Goal: Task Accomplishment & Management: Use online tool/utility

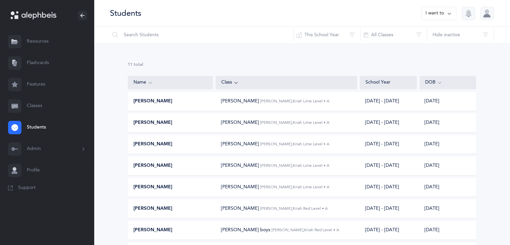
click at [51, 43] on link "Resources" at bounding box center [47, 41] width 94 height 21
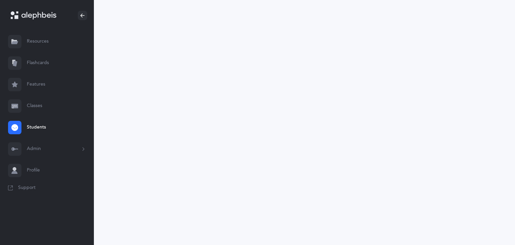
click at [39, 61] on link "Flashcards" at bounding box center [47, 62] width 94 height 21
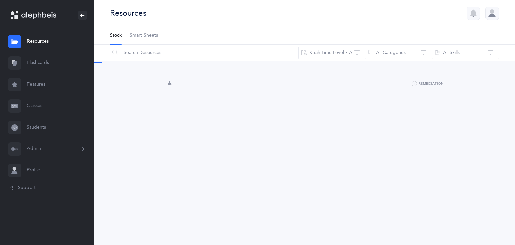
click at [40, 84] on link "Features" at bounding box center [47, 84] width 94 height 21
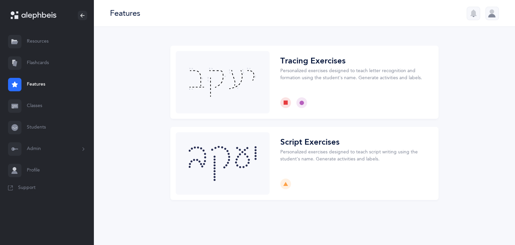
click at [29, 61] on link "Flashcards" at bounding box center [47, 62] width 94 height 21
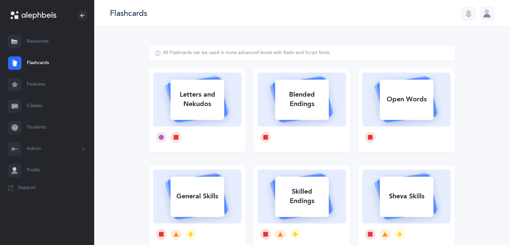
click at [182, 96] on div "Letters and Nekudos" at bounding box center [197, 99] width 54 height 27
select select "1"
select select "single"
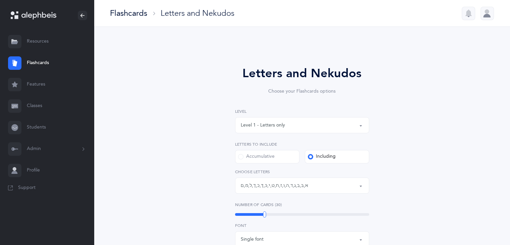
click at [284, 124] on div "Level 1 - Letters only" at bounding box center [302, 124] width 123 height 11
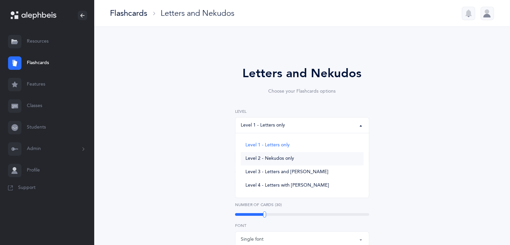
click at [288, 160] on span "Level 2 - Nekudos only" at bounding box center [269, 158] width 49 height 6
select select "2"
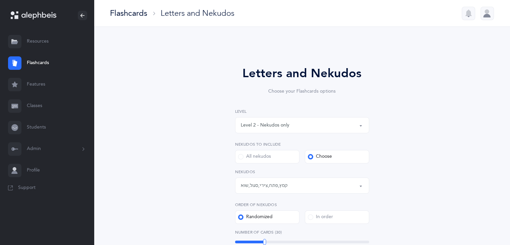
drag, startPoint x: 509, startPoint y: 89, endPoint x: 507, endPoint y: 105, distance: 16.6
click at [507, 106] on div "Letters and Nekudos Choose your Flashcards options Level 1 - Letters only Level…" at bounding box center [302, 237] width 416 height 421
click at [477, 101] on div "Letters and Nekudos Choose your Flashcards options Level 1 - Letters only Level…" at bounding box center [302, 237] width 416 height 421
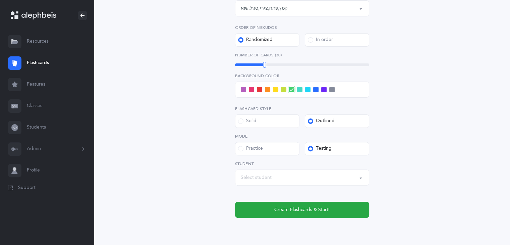
scroll to position [179, 0]
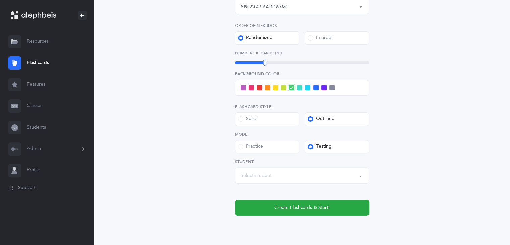
click at [361, 172] on div "Select student" at bounding box center [302, 175] width 123 height 11
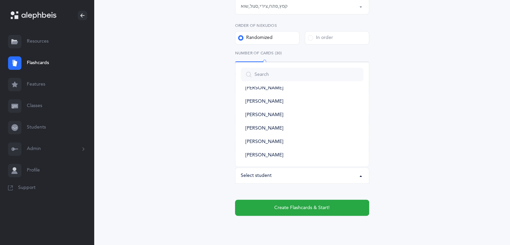
scroll to position [78, 0]
click at [309, 136] on link "[PERSON_NAME]" at bounding box center [302, 141] width 123 height 13
select select "11984"
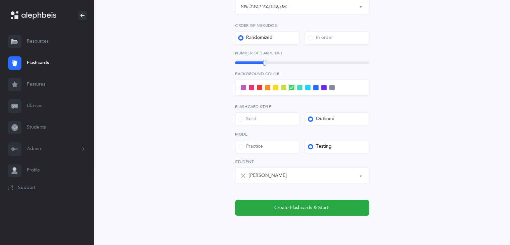
click at [277, 86] on span at bounding box center [275, 87] width 5 height 5
click at [0, 0] on input "checkbox" at bounding box center [0, 0] width 0 height 0
drag, startPoint x: 263, startPoint y: 63, endPoint x: 250, endPoint y: 64, distance: 13.5
click at [250, 64] on div at bounding box center [249, 63] width 3 height 6
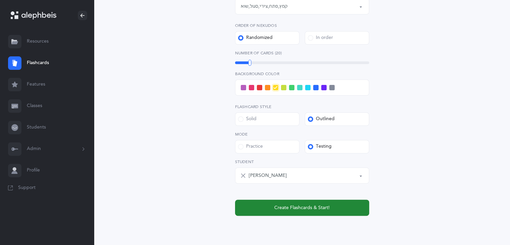
click at [302, 204] on span "Create Flashcards & Start!" at bounding box center [301, 207] width 55 height 7
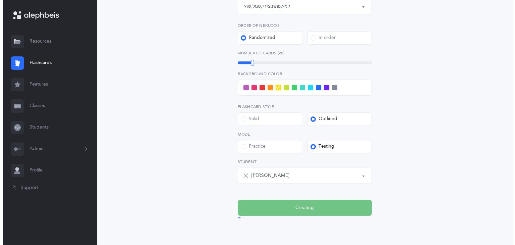
scroll to position [0, 0]
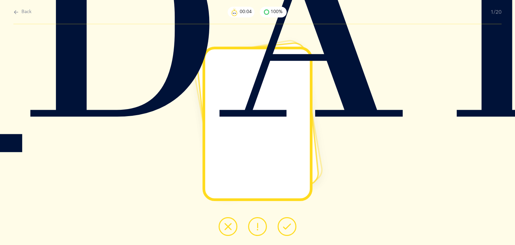
click at [289, 230] on button at bounding box center [286, 226] width 19 height 19
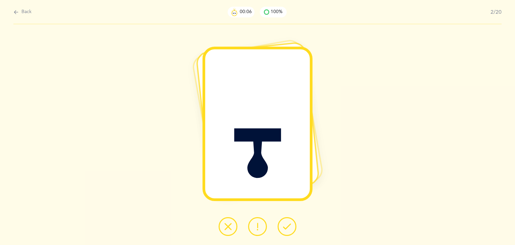
click at [289, 230] on button at bounding box center [286, 226] width 19 height 19
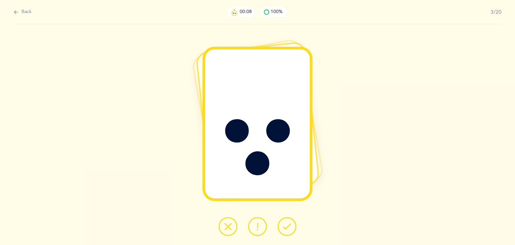
click at [289, 230] on button at bounding box center [286, 226] width 19 height 19
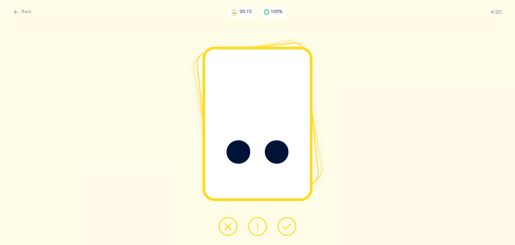
click at [261, 225] on button at bounding box center [257, 226] width 19 height 19
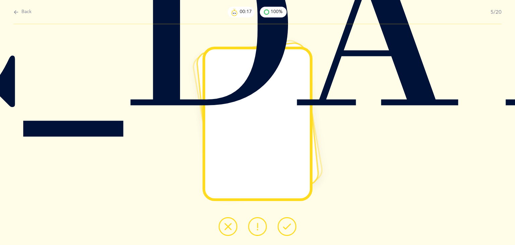
click at [289, 229] on icon at bounding box center [287, 226] width 8 height 8
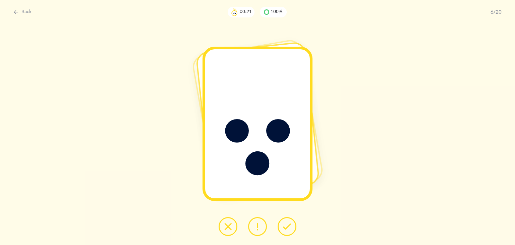
click at [289, 229] on icon at bounding box center [287, 226] width 8 height 8
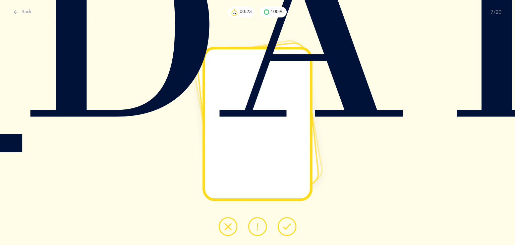
click at [289, 229] on icon at bounding box center [287, 226] width 8 height 8
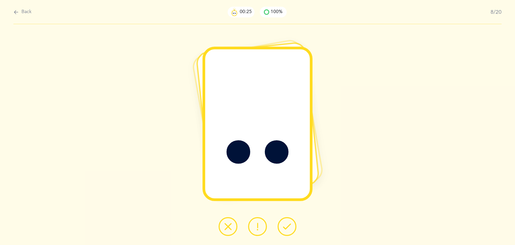
click at [289, 229] on icon at bounding box center [287, 226] width 8 height 8
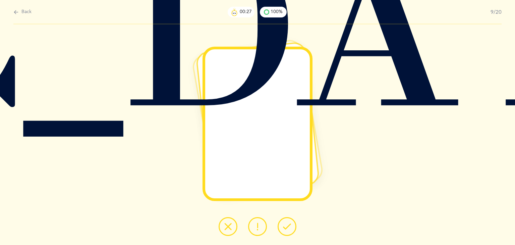
click at [289, 229] on icon at bounding box center [287, 226] width 8 height 8
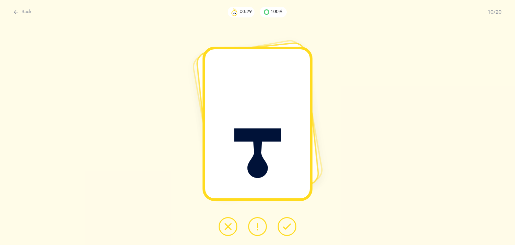
click at [289, 229] on icon at bounding box center [287, 226] width 8 height 8
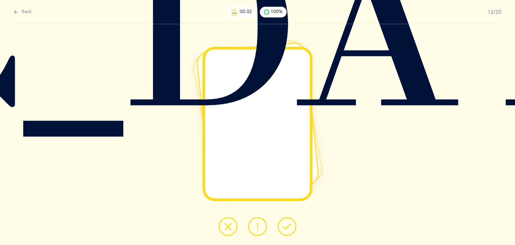
click at [289, 229] on icon at bounding box center [287, 226] width 8 height 8
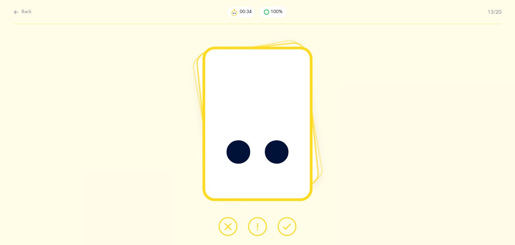
click at [289, 229] on icon at bounding box center [287, 226] width 8 height 8
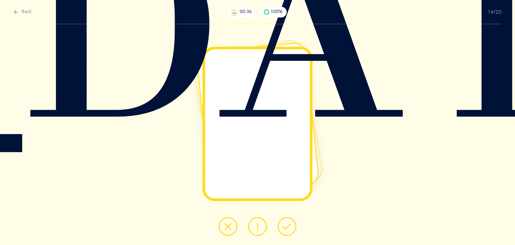
click at [289, 229] on icon at bounding box center [287, 226] width 8 height 8
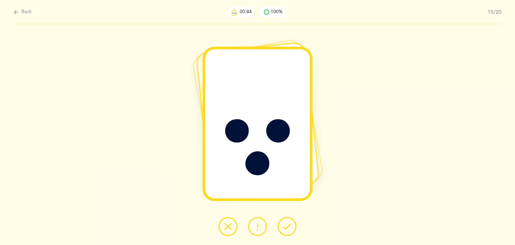
click at [227, 226] on icon at bounding box center [228, 226] width 8 height 8
click at [284, 228] on icon at bounding box center [287, 226] width 8 height 8
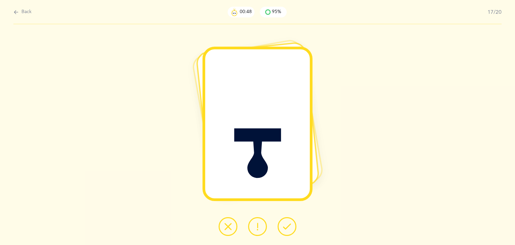
click at [284, 228] on icon at bounding box center [287, 226] width 8 height 8
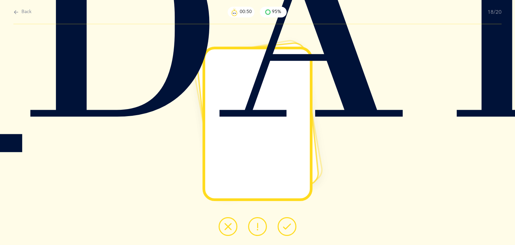
click at [284, 228] on icon at bounding box center [287, 226] width 8 height 8
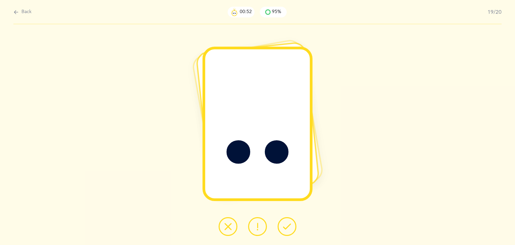
click at [284, 228] on icon at bounding box center [287, 226] width 8 height 8
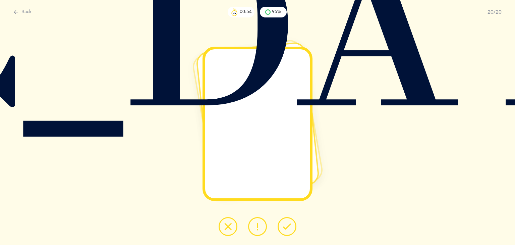
click at [284, 228] on icon at bounding box center [287, 226] width 8 height 8
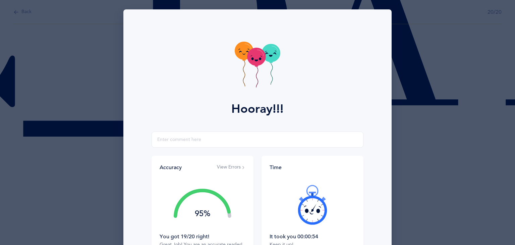
click at [286, 225] on div at bounding box center [312, 204] width 86 height 56
click at [206, 137] on input "text" at bounding box center [257, 139] width 212 height 16
type input "beautifuyl"
click at [507, 50] on div "Hooray!!! beautifuyl Accuracy View Errors 95% You got 19/20 right! Great Job! Y…" at bounding box center [257, 122] width 515 height 245
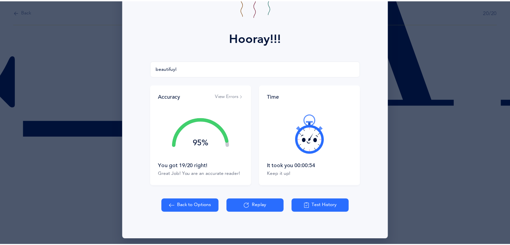
scroll to position [74, 0]
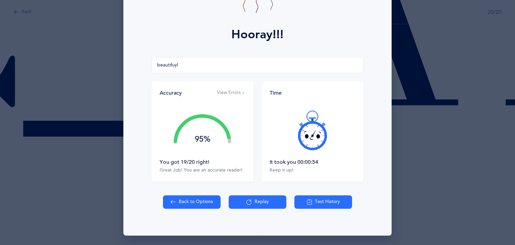
click at [175, 200] on button "Back to Options" at bounding box center [192, 201] width 58 height 13
select select "2"
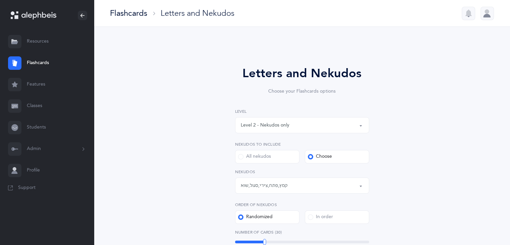
click at [40, 63] on link "Flashcards" at bounding box center [47, 62] width 94 height 21
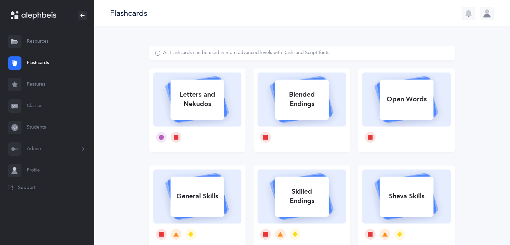
click at [330, 104] on icon at bounding box center [301, 99] width 59 height 45
select select
select select "single"
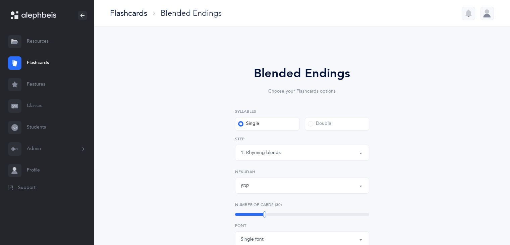
click at [267, 124] on label "Single" at bounding box center [267, 123] width 64 height 13
click at [0, 0] on input "Single" at bounding box center [0, 0] width 0 height 0
click at [289, 183] on div "קמץ" at bounding box center [302, 185] width 123 height 11
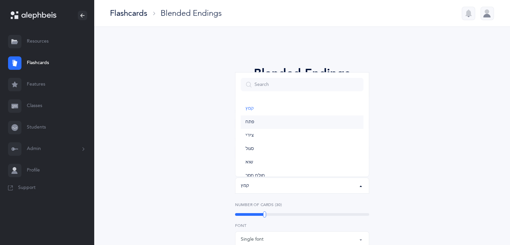
click at [281, 121] on link "פתח" at bounding box center [302, 121] width 123 height 13
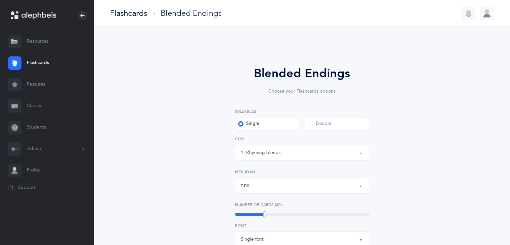
click at [289, 188] on div "פתח" at bounding box center [302, 185] width 123 height 11
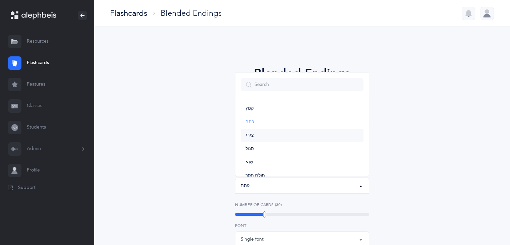
click at [280, 135] on link "צירי" at bounding box center [302, 135] width 123 height 13
select select "30"
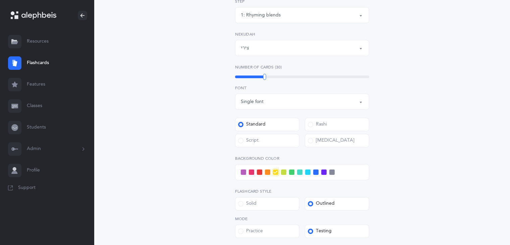
scroll to position [132, 0]
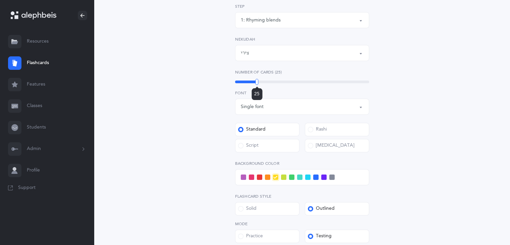
drag, startPoint x: 264, startPoint y: 82, endPoint x: 257, endPoint y: 80, distance: 7.3
click at [257, 80] on div at bounding box center [256, 82] width 3 height 6
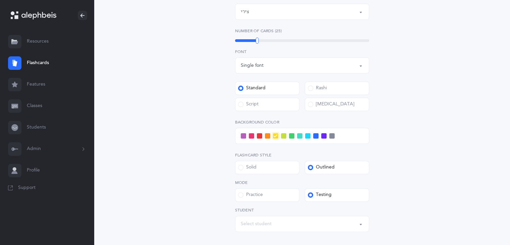
scroll to position [176, 0]
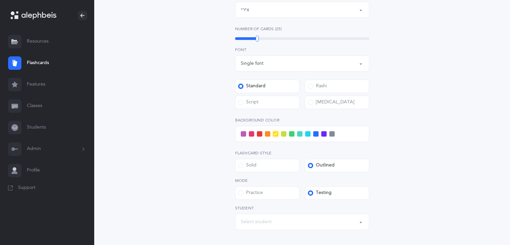
click at [269, 194] on label "Practice" at bounding box center [267, 192] width 64 height 13
click at [0, 0] on input "Practice" at bounding box center [0, 0] width 0 height 0
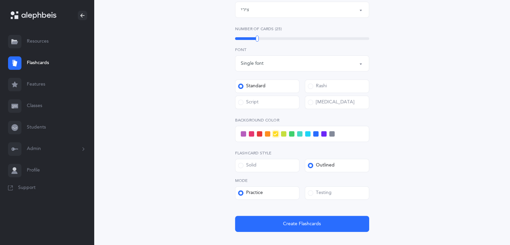
click at [243, 136] on div at bounding box center [302, 134] width 134 height 16
click at [242, 133] on span at bounding box center [243, 133] width 5 height 5
click at [0, 0] on input "checkbox" at bounding box center [0, 0] width 0 height 0
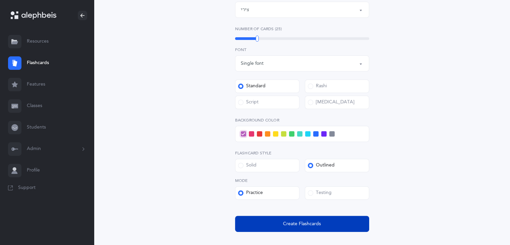
click at [295, 224] on span "Create Flashcards" at bounding box center [302, 223] width 38 height 7
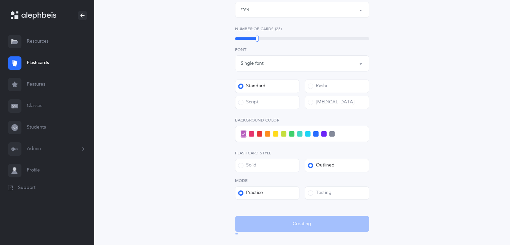
scroll to position [0, 0]
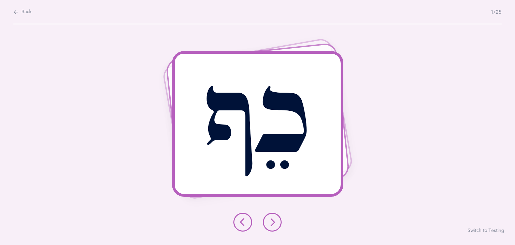
click at [273, 224] on icon at bounding box center [272, 222] width 8 height 8
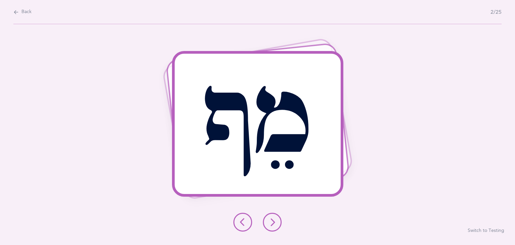
click at [273, 224] on icon at bounding box center [272, 222] width 8 height 8
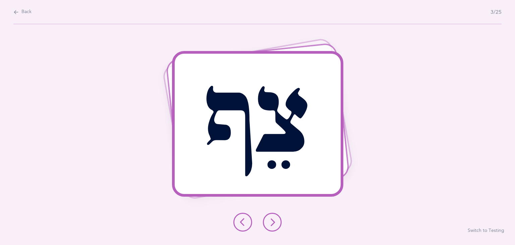
click at [273, 219] on icon at bounding box center [272, 222] width 8 height 8
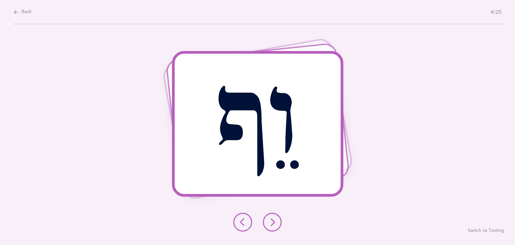
click at [273, 219] on icon at bounding box center [272, 222] width 8 height 8
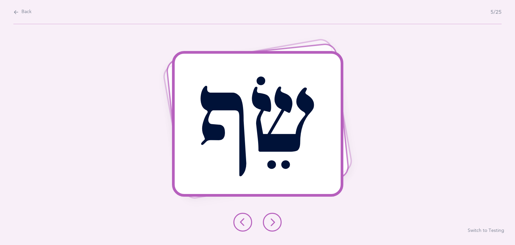
click at [273, 218] on icon at bounding box center [272, 222] width 8 height 8
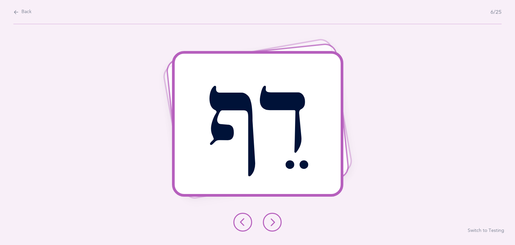
click at [273, 218] on icon at bounding box center [272, 222] width 8 height 8
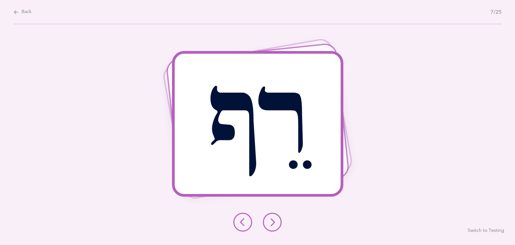
click at [273, 218] on icon at bounding box center [272, 222] width 8 height 8
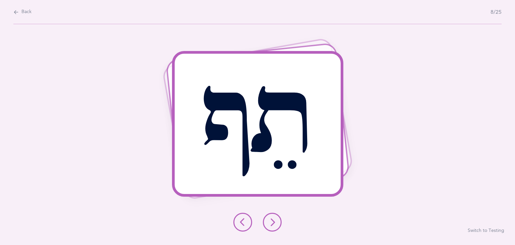
click at [273, 218] on icon at bounding box center [272, 222] width 8 height 8
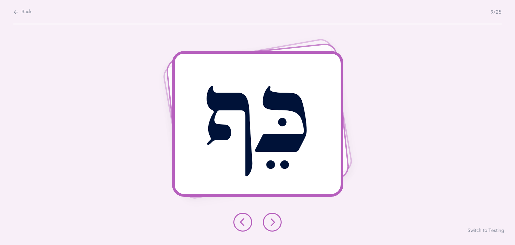
click at [273, 218] on icon at bounding box center [272, 222] width 8 height 8
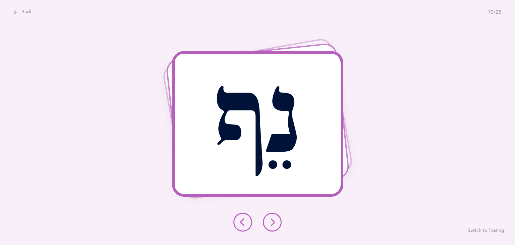
click at [273, 218] on icon at bounding box center [272, 222] width 8 height 8
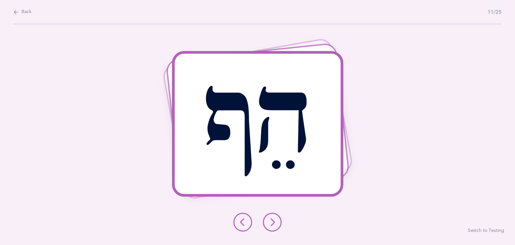
click at [274, 219] on icon at bounding box center [272, 222] width 8 height 8
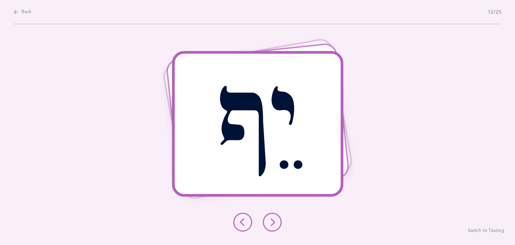
click at [274, 219] on icon at bounding box center [272, 222] width 8 height 8
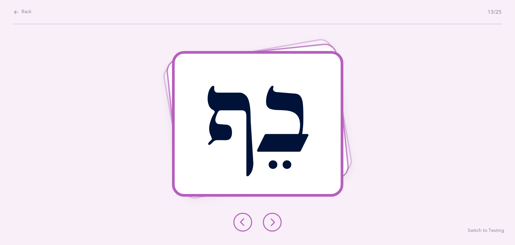
click at [274, 219] on icon at bounding box center [272, 222] width 8 height 8
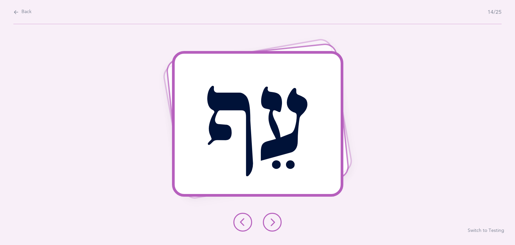
click at [274, 219] on icon at bounding box center [272, 222] width 8 height 8
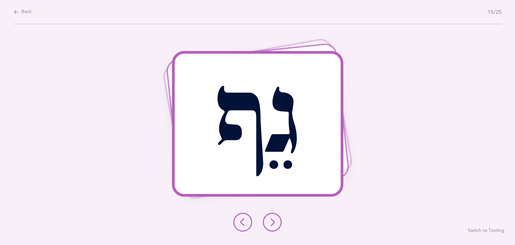
click at [274, 219] on icon at bounding box center [272, 222] width 8 height 8
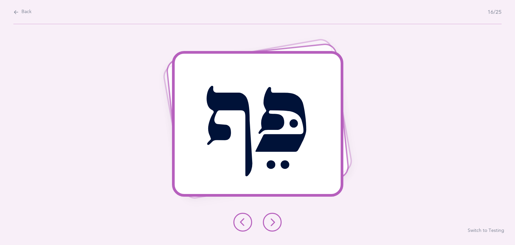
click at [274, 219] on icon at bounding box center [272, 222] width 8 height 8
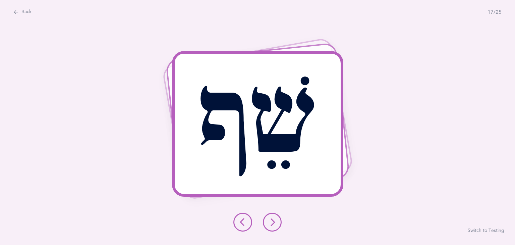
click at [274, 219] on icon at bounding box center [272, 222] width 8 height 8
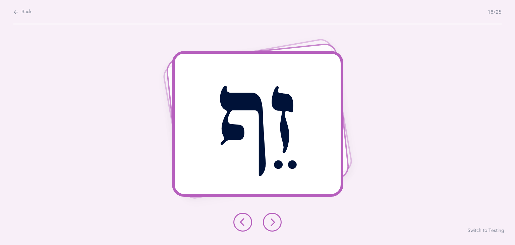
click at [274, 219] on icon at bounding box center [272, 222] width 8 height 8
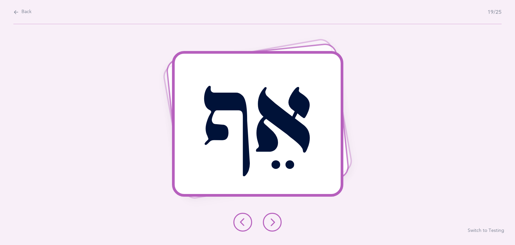
click at [274, 219] on icon at bounding box center [272, 222] width 8 height 8
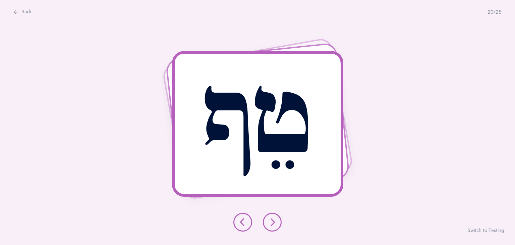
click at [274, 219] on icon at bounding box center [272, 222] width 8 height 8
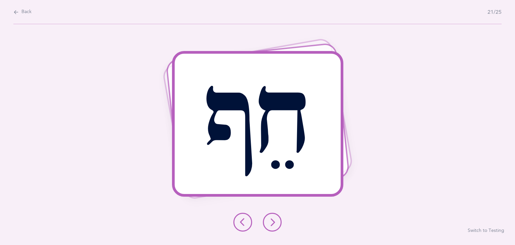
click at [274, 219] on icon at bounding box center [272, 222] width 8 height 8
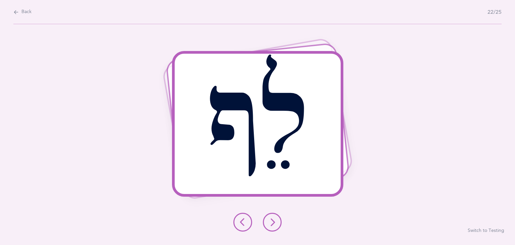
click at [274, 219] on icon at bounding box center [272, 222] width 8 height 8
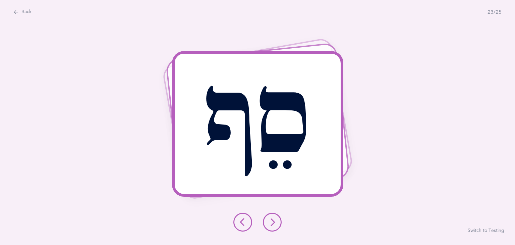
click at [274, 219] on icon at bounding box center [272, 222] width 8 height 8
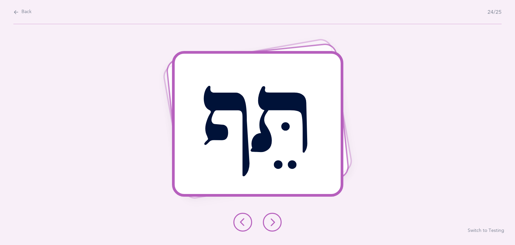
click at [274, 219] on icon at bounding box center [272, 222] width 8 height 8
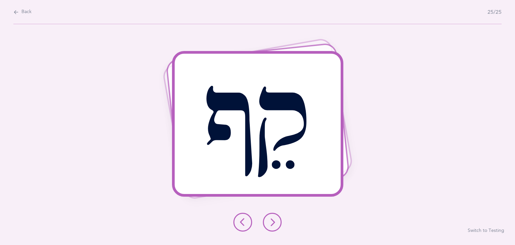
click at [274, 219] on icon at bounding box center [272, 222] width 8 height 8
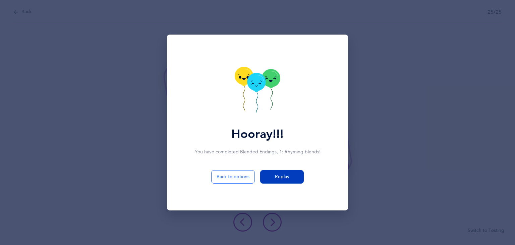
click at [288, 179] on span "Replay" at bounding box center [282, 176] width 14 height 7
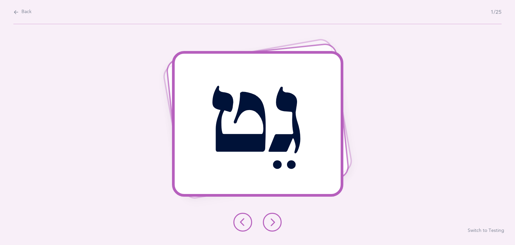
click at [275, 219] on icon at bounding box center [272, 222] width 8 height 8
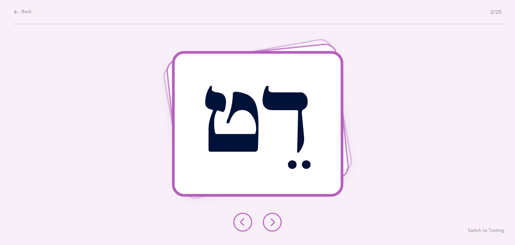
click at [275, 219] on icon at bounding box center [272, 222] width 8 height 8
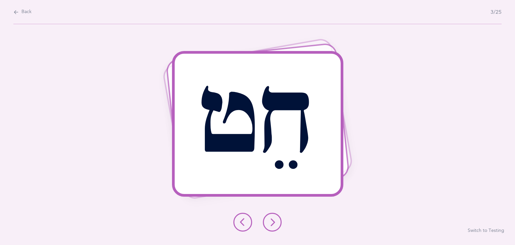
click at [275, 219] on icon at bounding box center [272, 222] width 8 height 8
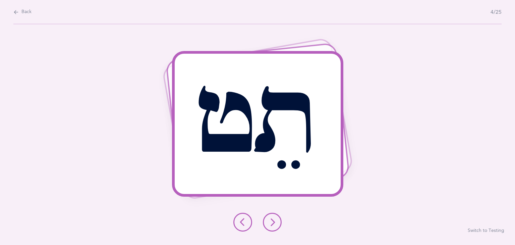
click at [275, 219] on icon at bounding box center [272, 222] width 8 height 8
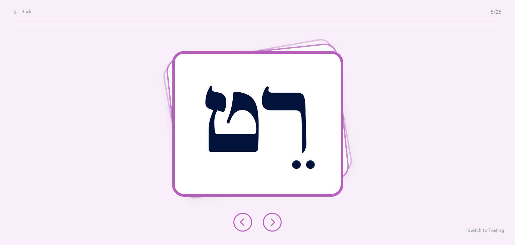
click at [275, 219] on icon at bounding box center [272, 222] width 8 height 8
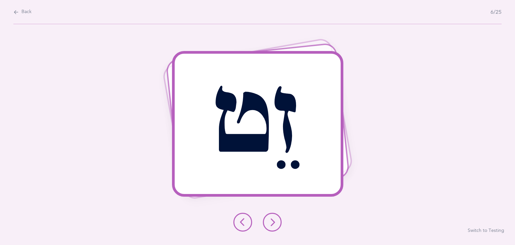
click at [275, 219] on icon at bounding box center [272, 222] width 8 height 8
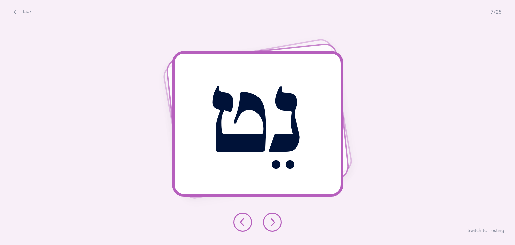
click at [275, 219] on icon at bounding box center [272, 222] width 8 height 8
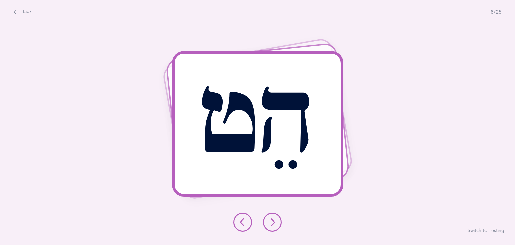
click at [275, 219] on icon at bounding box center [272, 222] width 8 height 8
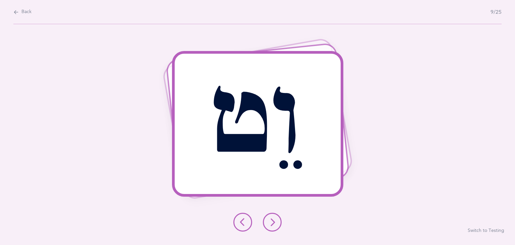
click at [275, 219] on icon at bounding box center [272, 222] width 8 height 8
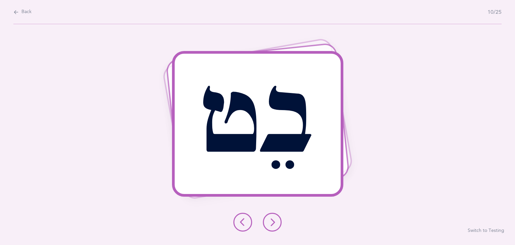
click at [275, 219] on icon at bounding box center [272, 222] width 8 height 8
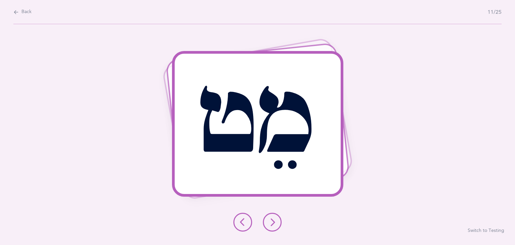
click at [275, 219] on icon at bounding box center [272, 222] width 8 height 8
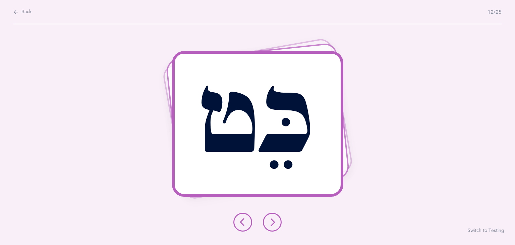
click at [275, 219] on icon at bounding box center [272, 222] width 8 height 8
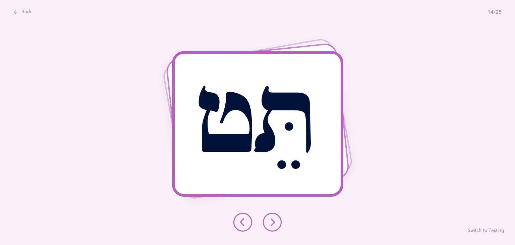
click at [275, 219] on icon at bounding box center [272, 222] width 8 height 8
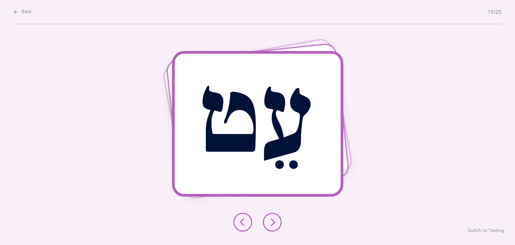
click at [275, 219] on icon at bounding box center [272, 222] width 8 height 8
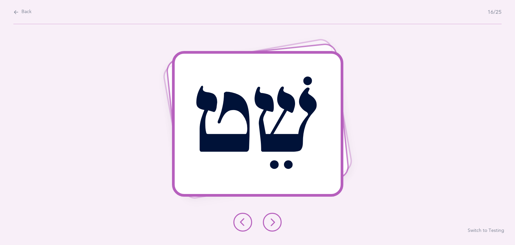
click at [275, 219] on icon at bounding box center [272, 222] width 8 height 8
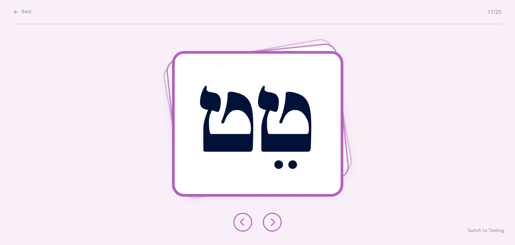
click at [275, 221] on icon at bounding box center [272, 222] width 8 height 8
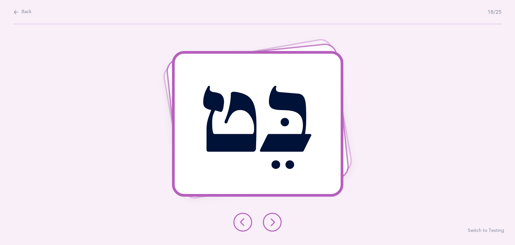
click at [275, 221] on icon at bounding box center [272, 222] width 8 height 8
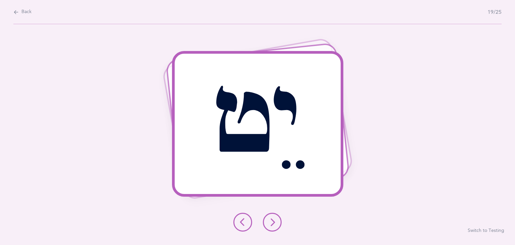
click at [275, 221] on icon at bounding box center [272, 222] width 8 height 8
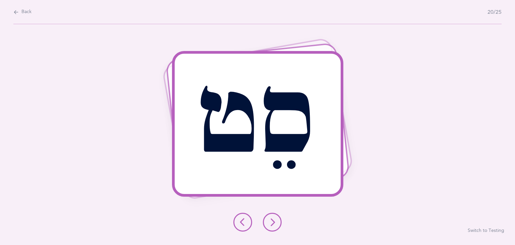
click at [275, 221] on icon at bounding box center [272, 222] width 8 height 8
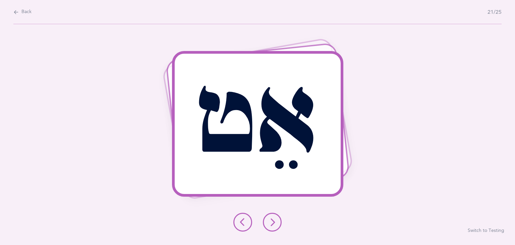
click at [275, 221] on icon at bounding box center [272, 222] width 8 height 8
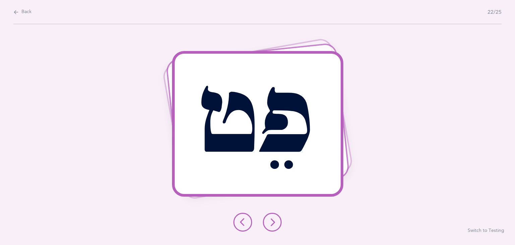
click at [275, 221] on icon at bounding box center [272, 222] width 8 height 8
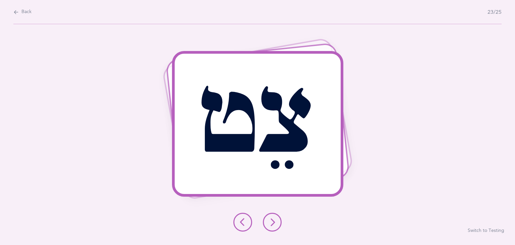
click at [275, 221] on icon at bounding box center [272, 222] width 8 height 8
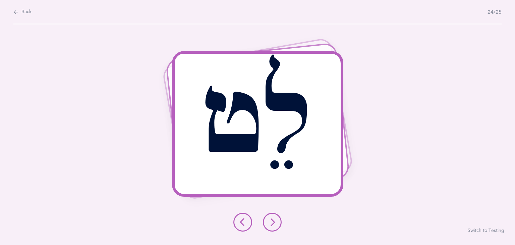
click at [275, 221] on icon at bounding box center [272, 222] width 8 height 8
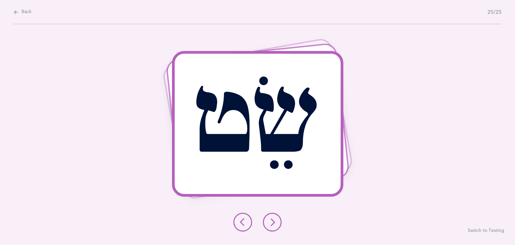
click at [275, 221] on icon at bounding box center [272, 222] width 8 height 8
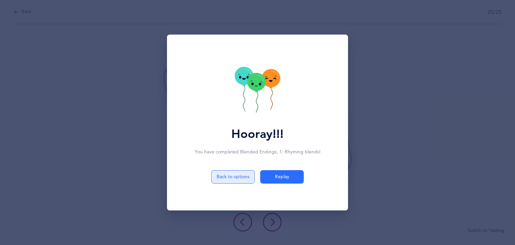
click at [233, 179] on button "Back to options" at bounding box center [233, 176] width 44 height 13
select select "30"
select select "single"
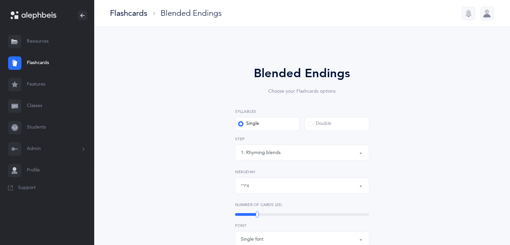
click at [32, 65] on link "Flashcards" at bounding box center [47, 62] width 94 height 21
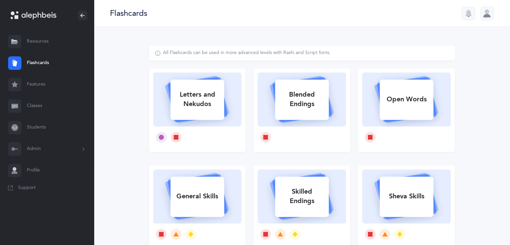
click at [181, 102] on div "Letters and Nekudos" at bounding box center [197, 99] width 54 height 27
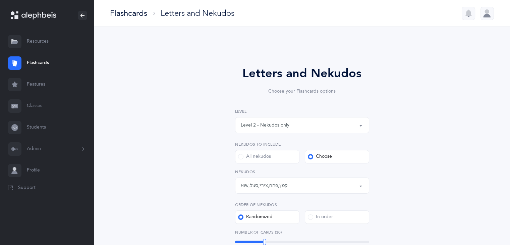
click at [285, 124] on div "Level 2 - Nekudos only" at bounding box center [265, 125] width 49 height 7
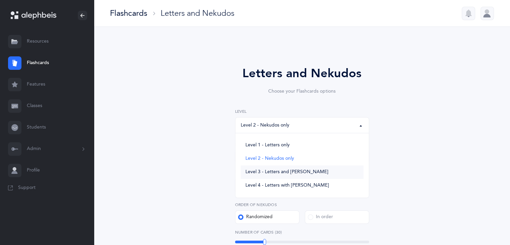
click at [296, 171] on span "Level 3 - Letters and [PERSON_NAME]" at bounding box center [286, 172] width 83 height 6
select select "3"
select select "1"
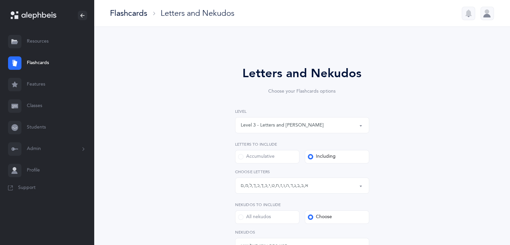
click at [362, 184] on button "Letters: א , בּ , ב , ג , ד , ה , ו , ז , ח , ט , י , כּ , ךּ , כ , ך , ל , מ ,…" at bounding box center [302, 185] width 134 height 16
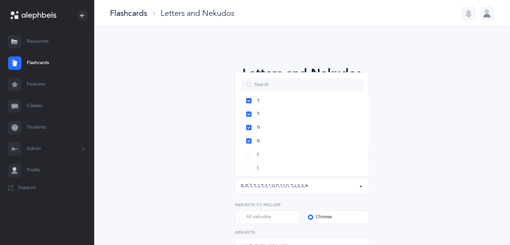
scroll to position [224, 0]
click at [289, 137] on link "נ" at bounding box center [302, 139] width 123 height 13
click at [290, 150] on link "ן" at bounding box center [302, 152] width 123 height 13
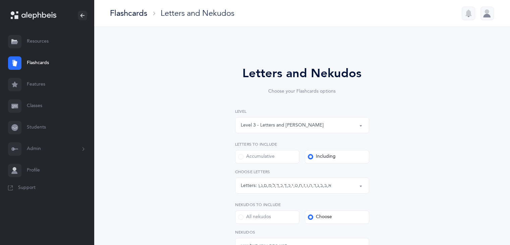
drag, startPoint x: 507, startPoint y: 100, endPoint x: 507, endPoint y: 120, distance: 20.8
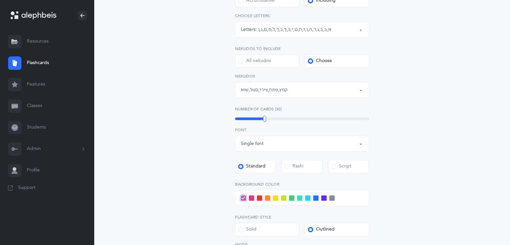
scroll to position [159, 0]
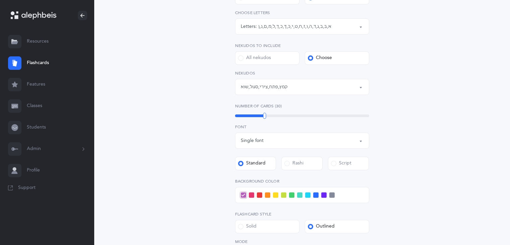
click at [362, 85] on button "קמץ , פתח , צירי , סגול , שוא" at bounding box center [302, 87] width 134 height 16
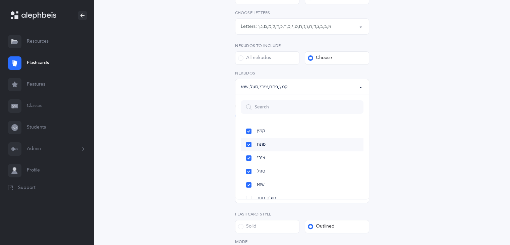
click at [301, 149] on link "פתח" at bounding box center [302, 144] width 123 height 13
click at [301, 154] on link "צירי" at bounding box center [302, 157] width 123 height 13
click at [300, 163] on link "צירי" at bounding box center [302, 157] width 123 height 13
click at [295, 144] on link "פתח" at bounding box center [302, 144] width 123 height 13
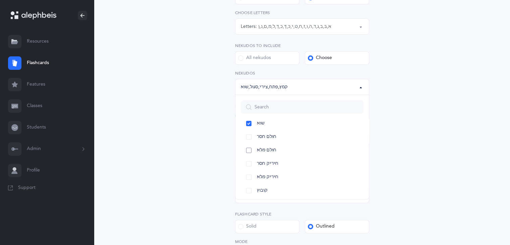
click at [310, 150] on link "חולם מלא" at bounding box center [302, 149] width 123 height 13
click at [310, 171] on link "חיריק מלא" at bounding box center [302, 176] width 123 height 13
click at [320, 164] on link "קובוץ" at bounding box center [302, 163] width 123 height 13
click at [322, 175] on link "שורוק" at bounding box center [302, 177] width 123 height 13
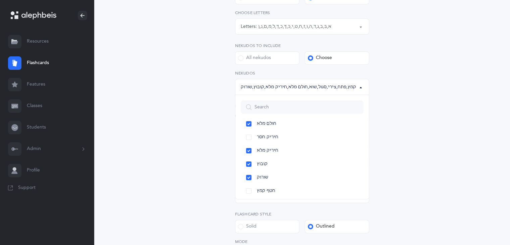
click at [424, 159] on div "Letters and Nekudos Choose your Flashcards options Level 1 - Letters only Level…" at bounding box center [302, 103] width 306 height 433
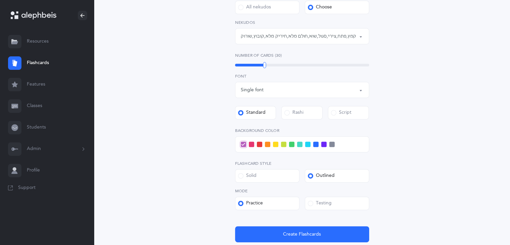
scroll to position [260, 0]
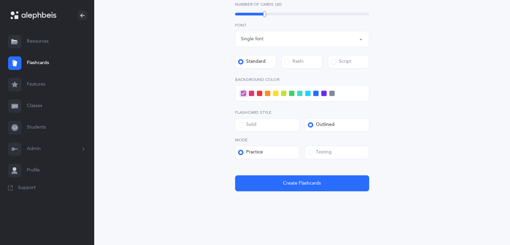
click at [293, 92] on span at bounding box center [291, 92] width 5 height 5
click at [0, 0] on input "checkbox" at bounding box center [0, 0] width 0 height 0
click at [299, 92] on span at bounding box center [299, 92] width 5 height 5
click at [0, 0] on input "checkbox" at bounding box center [0, 0] width 0 height 0
click at [291, 94] on span at bounding box center [291, 92] width 5 height 5
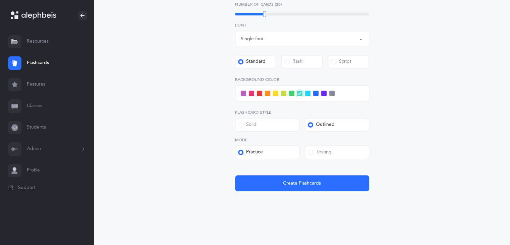
click at [0, 0] on input "checkbox" at bounding box center [0, 0] width 0 height 0
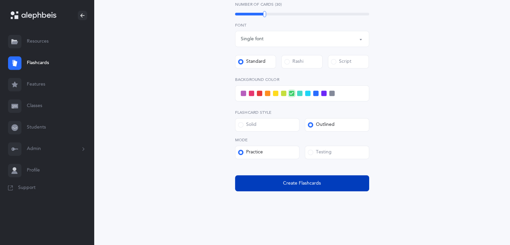
click at [283, 184] on span "Create Flashcards" at bounding box center [302, 183] width 38 height 7
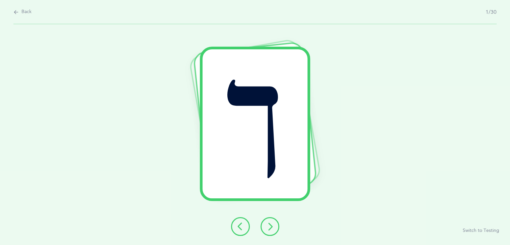
scroll to position [0, 0]
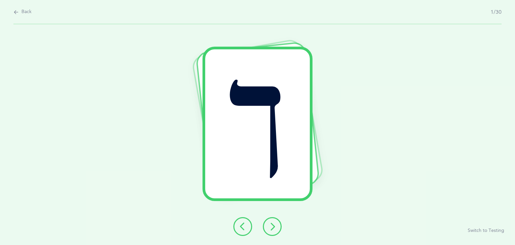
click at [283, 184] on div "ך" at bounding box center [257, 123] width 105 height 149
click at [273, 229] on icon at bounding box center [272, 226] width 8 height 8
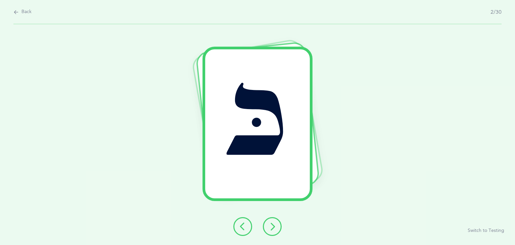
click at [273, 229] on icon at bounding box center [272, 226] width 8 height 8
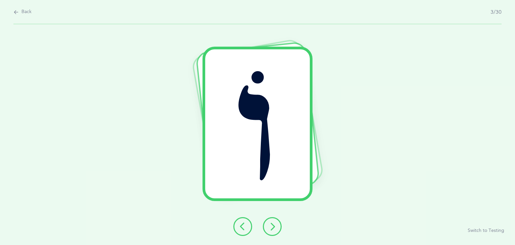
click at [273, 229] on icon at bounding box center [272, 226] width 8 height 8
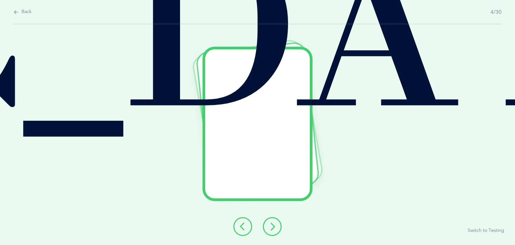
click at [273, 229] on icon at bounding box center [272, 226] width 8 height 8
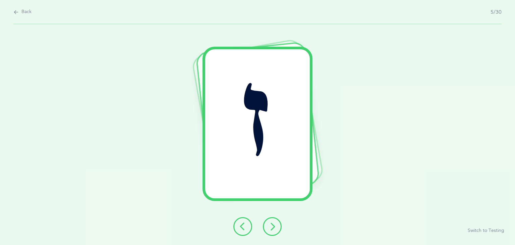
click at [273, 229] on icon at bounding box center [272, 226] width 8 height 8
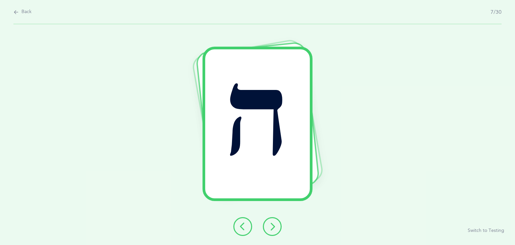
click at [273, 229] on icon at bounding box center [272, 226] width 8 height 8
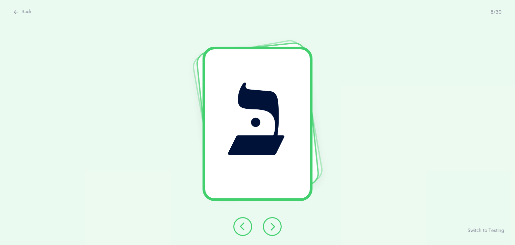
click at [273, 229] on icon at bounding box center [272, 226] width 8 height 8
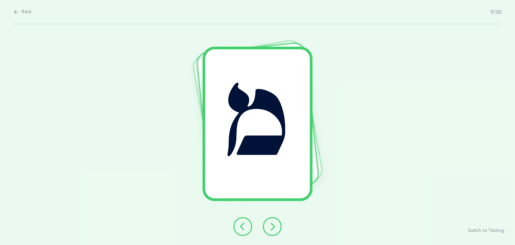
click at [273, 229] on icon at bounding box center [272, 226] width 8 height 8
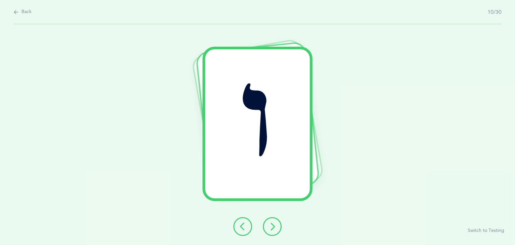
click at [273, 229] on icon at bounding box center [272, 226] width 8 height 8
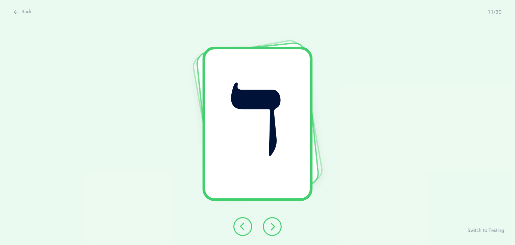
click at [273, 229] on icon at bounding box center [272, 226] width 8 height 8
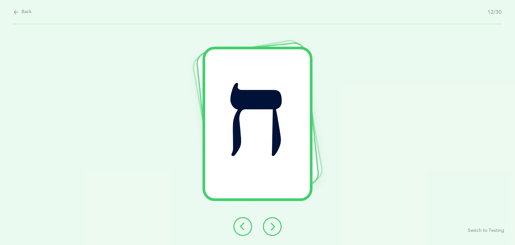
click at [273, 229] on icon at bounding box center [272, 226] width 8 height 8
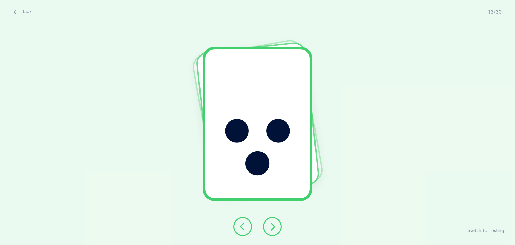
click at [273, 229] on icon at bounding box center [272, 226] width 8 height 8
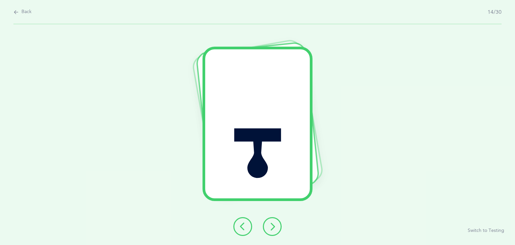
click at [272, 234] on button at bounding box center [272, 226] width 19 height 19
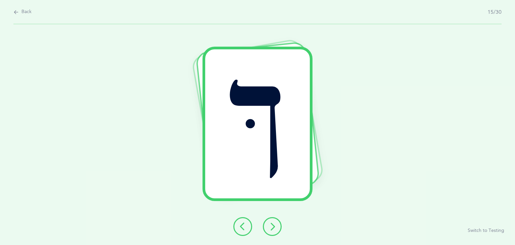
click at [272, 234] on button at bounding box center [272, 226] width 19 height 19
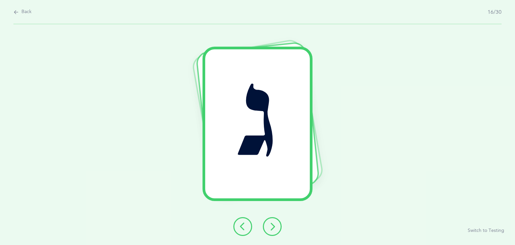
click at [272, 234] on button at bounding box center [272, 226] width 19 height 19
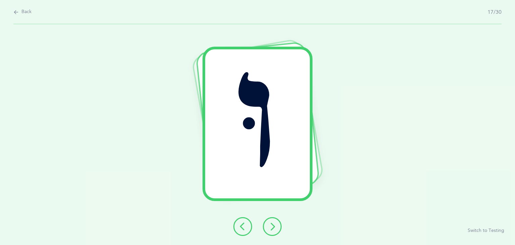
click at [272, 234] on button at bounding box center [272, 226] width 19 height 19
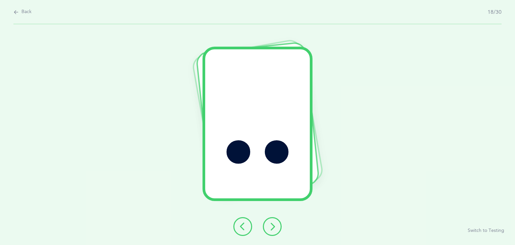
click at [272, 234] on button at bounding box center [272, 226] width 19 height 19
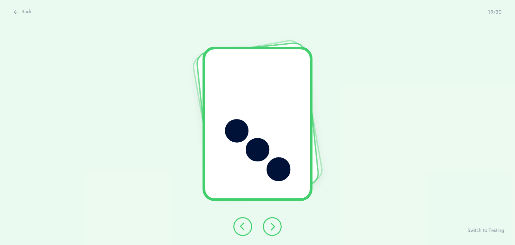
click at [272, 234] on button at bounding box center [272, 226] width 19 height 19
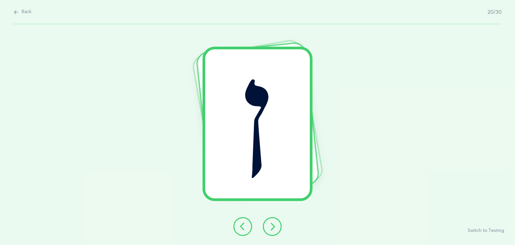
click at [272, 234] on button at bounding box center [272, 226] width 19 height 19
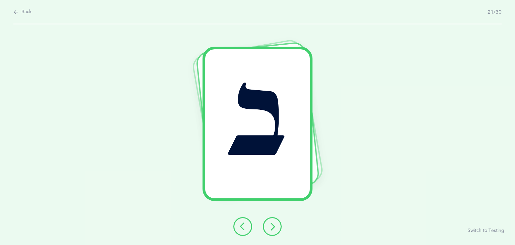
click at [272, 234] on button at bounding box center [272, 226] width 19 height 19
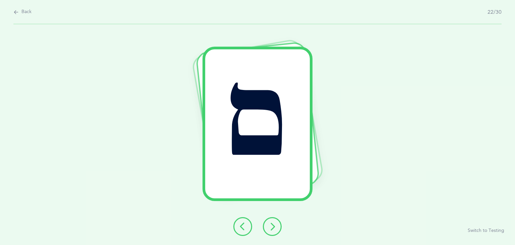
click at [272, 236] on div "ם Switch to Testing" at bounding box center [257, 134] width 515 height 220
click at [271, 228] on icon at bounding box center [272, 226] width 8 height 8
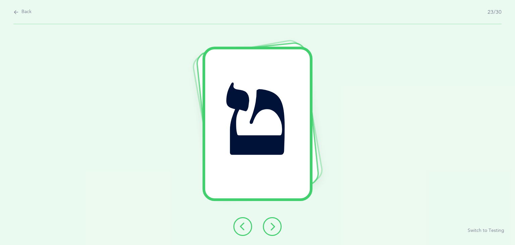
click at [271, 228] on icon at bounding box center [272, 226] width 8 height 8
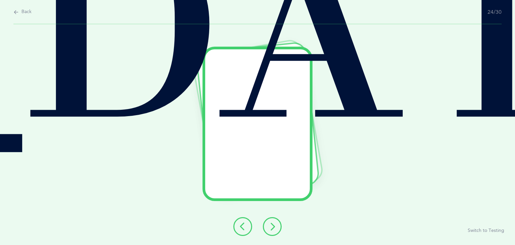
click at [269, 231] on button at bounding box center [272, 226] width 19 height 19
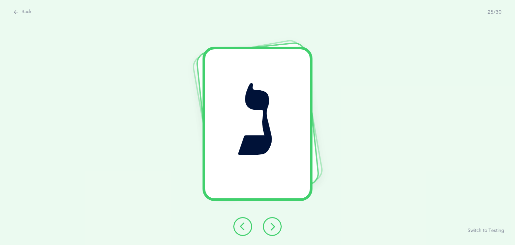
click at [269, 231] on button at bounding box center [272, 226] width 19 height 19
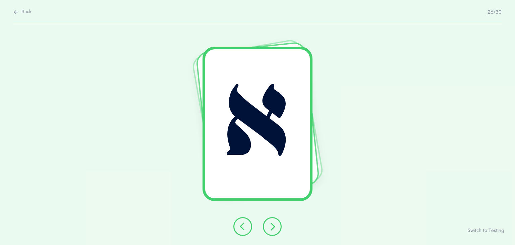
click at [269, 231] on button at bounding box center [272, 226] width 19 height 19
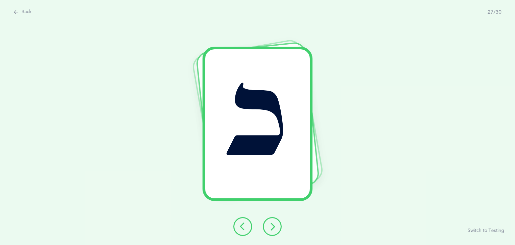
click at [269, 231] on button at bounding box center [272, 226] width 19 height 19
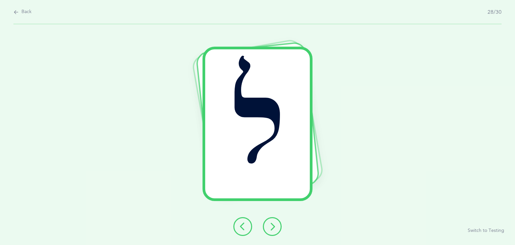
click at [269, 231] on button at bounding box center [272, 226] width 19 height 19
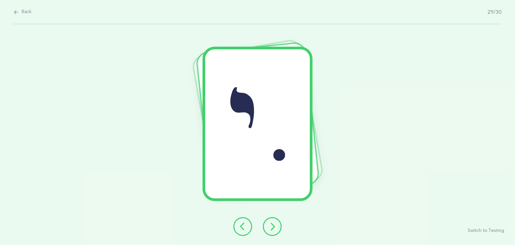
click at [269, 231] on button at bounding box center [272, 226] width 19 height 19
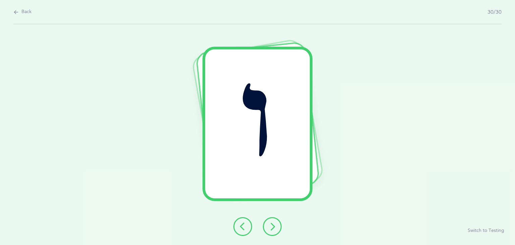
click at [269, 232] on button at bounding box center [272, 226] width 19 height 19
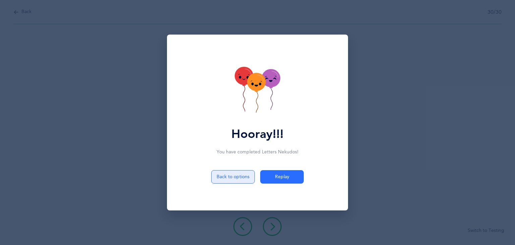
click at [221, 176] on button "Back to options" at bounding box center [233, 176] width 44 height 13
select select "3"
select select "1"
select select "single"
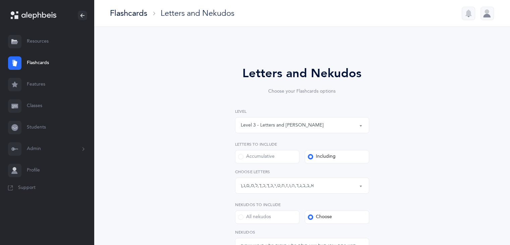
click at [38, 62] on link "Flashcards" at bounding box center [47, 62] width 94 height 21
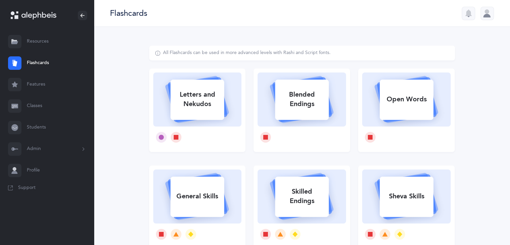
click at [192, 205] on rect at bounding box center [198, 196] width 54 height 40
select select "single"
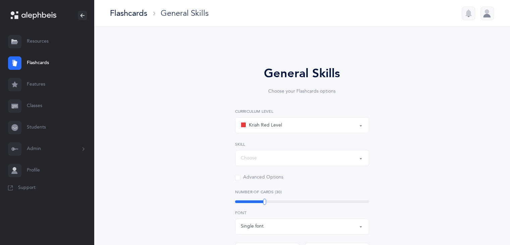
select select "Silent Letters"
select select
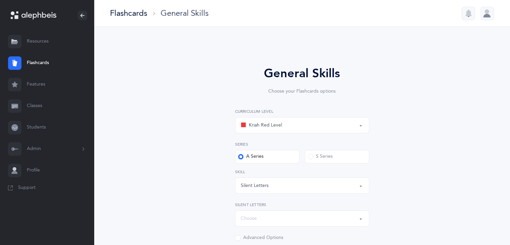
click at [354, 187] on div "Silent Letters" at bounding box center [302, 185] width 123 height 11
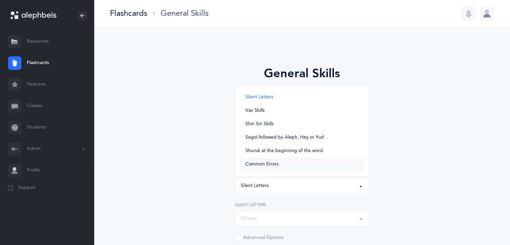
click at [335, 167] on link "Common Errors" at bounding box center [302, 163] width 123 height 13
select select "Common Errors"
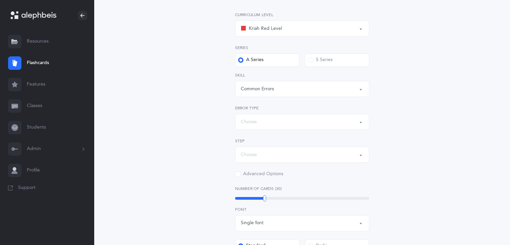
scroll to position [99, 0]
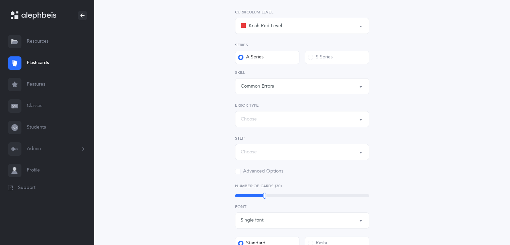
click at [359, 118] on button "Choose" at bounding box center [302, 119] width 134 height 16
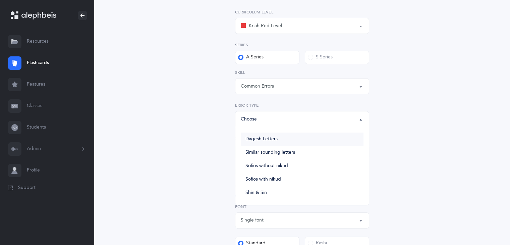
click at [315, 140] on link "Dagesh Letters" at bounding box center [302, 138] width 123 height 13
select select "Dagesh Letters"
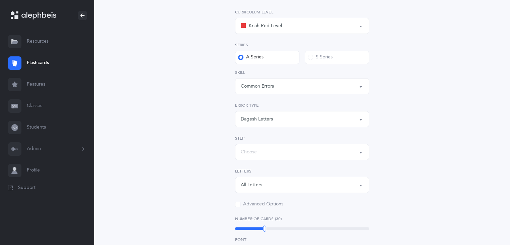
click at [319, 153] on div "Choose" at bounding box center [302, 151] width 123 height 11
click at [315, 188] on link "Step 2: Simple words" at bounding box center [302, 185] width 123 height 13
select select "Simple words"
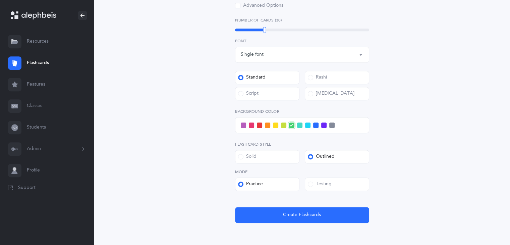
scroll to position [329, 0]
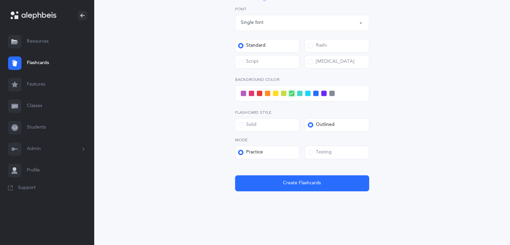
click at [281, 92] on span at bounding box center [283, 92] width 5 height 5
click at [0, 0] on input "checkbox" at bounding box center [0, 0] width 0 height 0
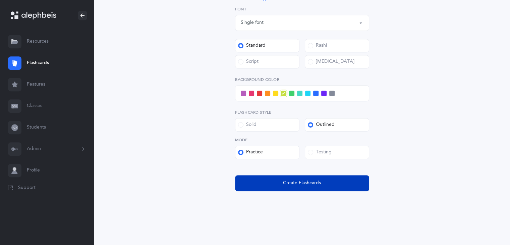
click at [323, 181] on button "Create Flashcards" at bounding box center [302, 183] width 134 height 16
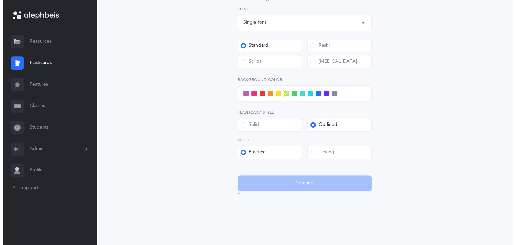
scroll to position [0, 0]
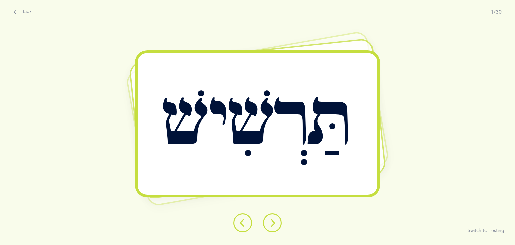
click at [274, 223] on icon at bounding box center [272, 222] width 8 height 8
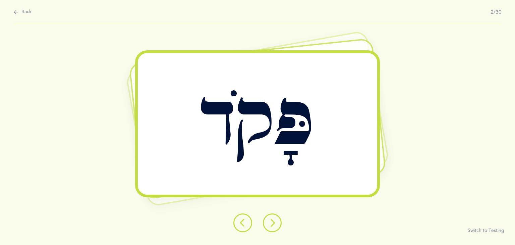
click at [274, 223] on icon at bounding box center [272, 222] width 8 height 8
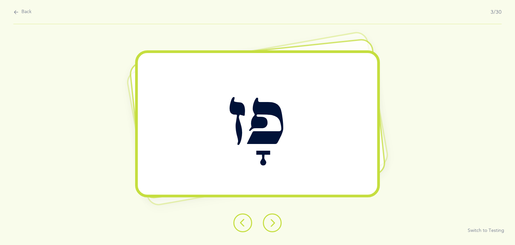
click at [274, 223] on icon at bounding box center [272, 222] width 8 height 8
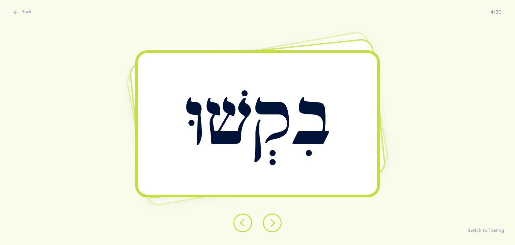
click at [274, 224] on icon at bounding box center [272, 222] width 8 height 8
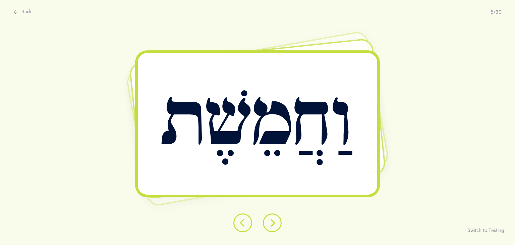
click at [274, 224] on icon at bounding box center [272, 222] width 8 height 8
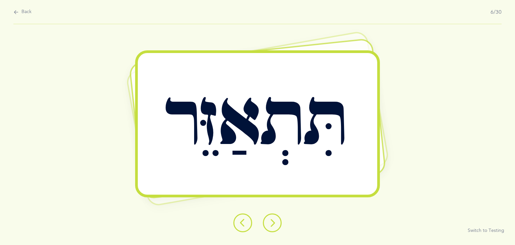
click at [274, 224] on icon at bounding box center [272, 222] width 8 height 8
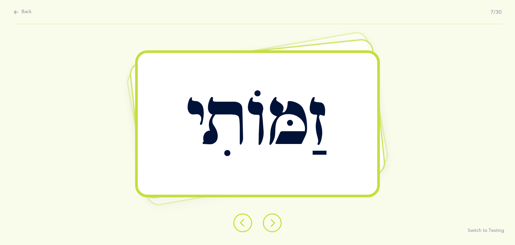
click at [274, 224] on icon at bounding box center [272, 222] width 8 height 8
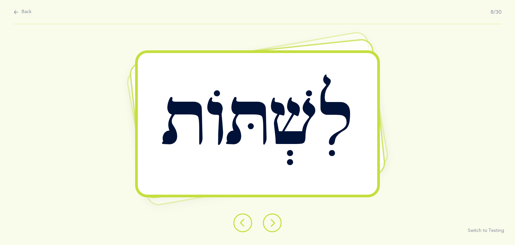
click at [274, 224] on icon at bounding box center [272, 222] width 8 height 8
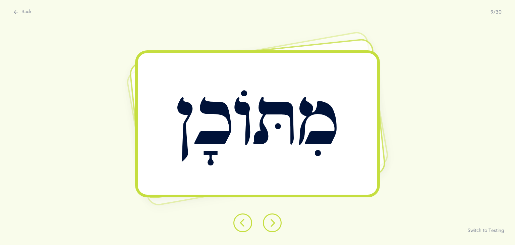
click at [274, 224] on icon at bounding box center [272, 222] width 8 height 8
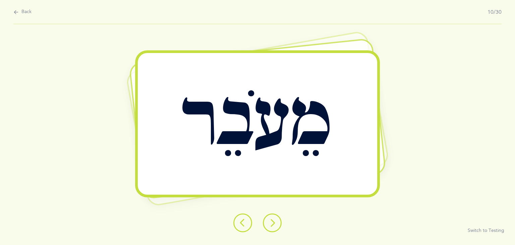
click at [274, 224] on icon at bounding box center [272, 222] width 8 height 8
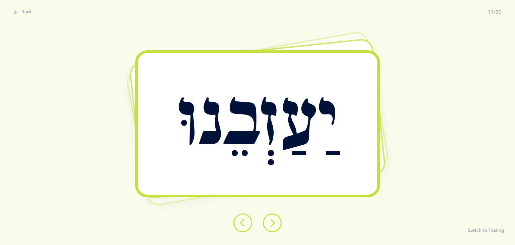
click at [274, 224] on icon at bounding box center [272, 222] width 8 height 8
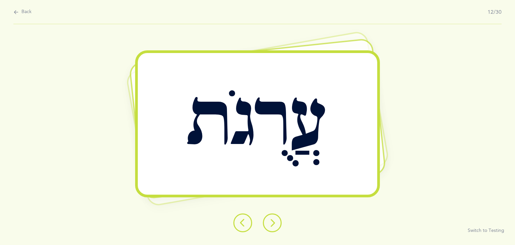
click at [274, 224] on icon at bounding box center [272, 222] width 8 height 8
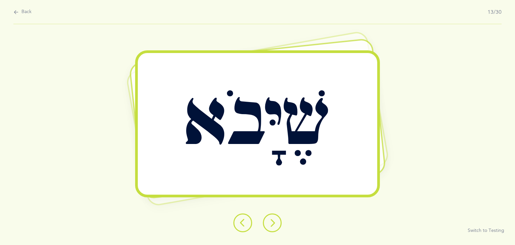
click at [274, 224] on icon at bounding box center [272, 222] width 8 height 8
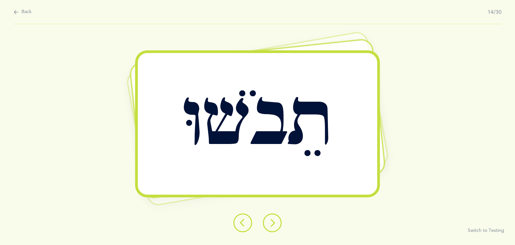
click at [274, 224] on icon at bounding box center [272, 222] width 8 height 8
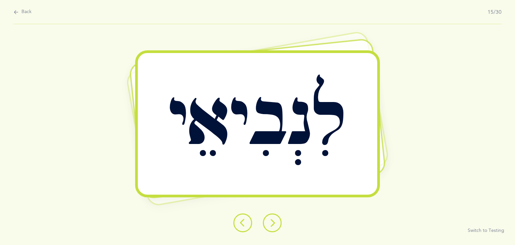
click at [274, 224] on icon at bounding box center [272, 222] width 8 height 8
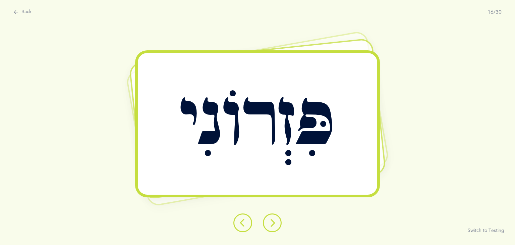
click at [274, 224] on icon at bounding box center [272, 222] width 8 height 8
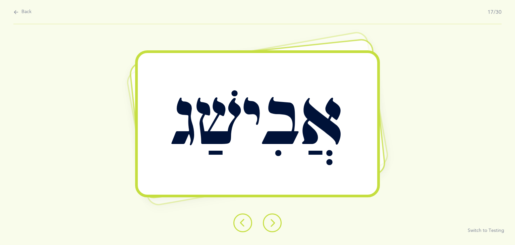
click at [274, 224] on icon at bounding box center [272, 222] width 8 height 8
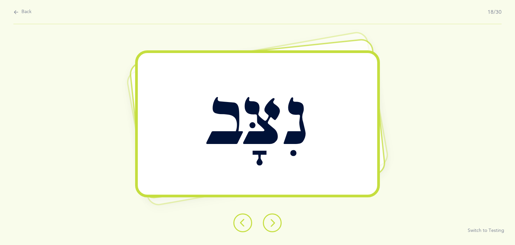
click at [274, 224] on icon at bounding box center [272, 222] width 8 height 8
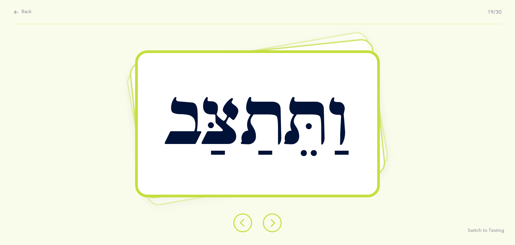
click at [275, 224] on icon at bounding box center [272, 222] width 8 height 8
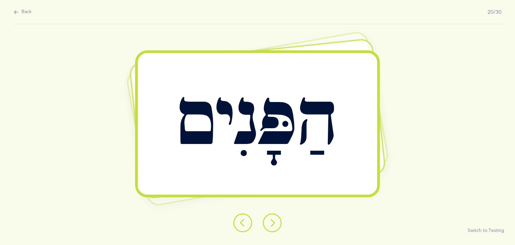
click at [275, 224] on icon at bounding box center [272, 222] width 8 height 8
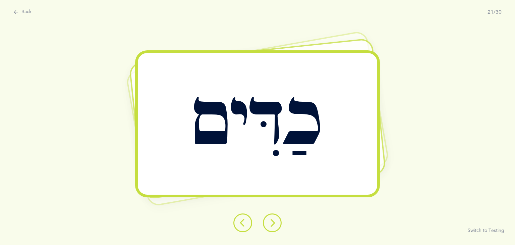
click at [275, 224] on icon at bounding box center [272, 222] width 8 height 8
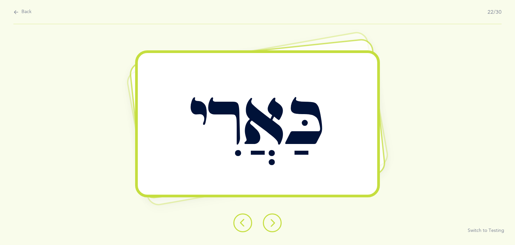
click at [275, 224] on icon at bounding box center [272, 222] width 8 height 8
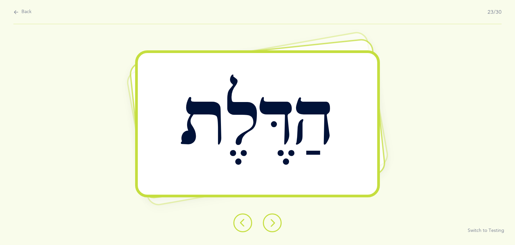
click at [275, 224] on icon at bounding box center [272, 222] width 8 height 8
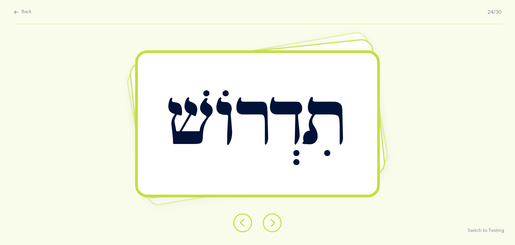
click at [275, 224] on icon at bounding box center [272, 222] width 8 height 8
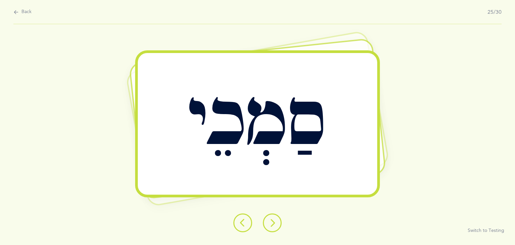
click at [275, 224] on icon at bounding box center [272, 222] width 8 height 8
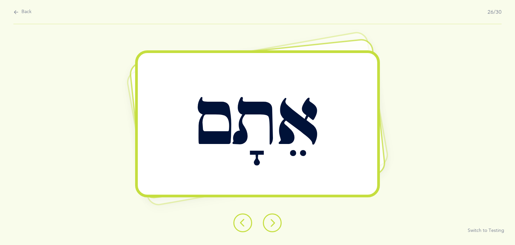
click at [275, 224] on icon at bounding box center [272, 222] width 8 height 8
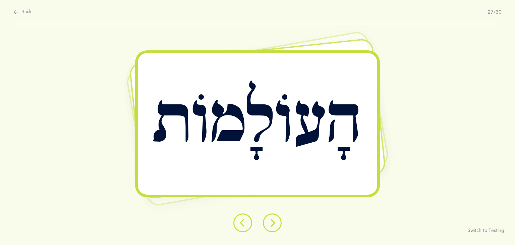
click at [275, 224] on icon at bounding box center [272, 222] width 8 height 8
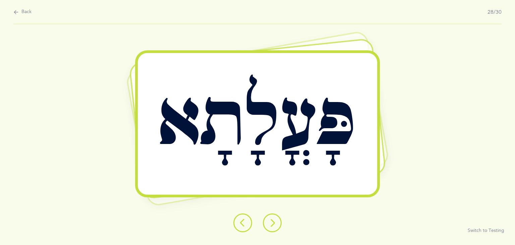
click at [275, 224] on icon at bounding box center [272, 222] width 8 height 8
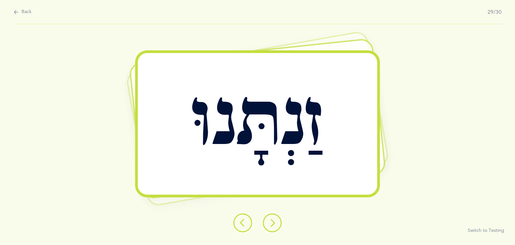
click at [275, 224] on icon at bounding box center [272, 222] width 8 height 8
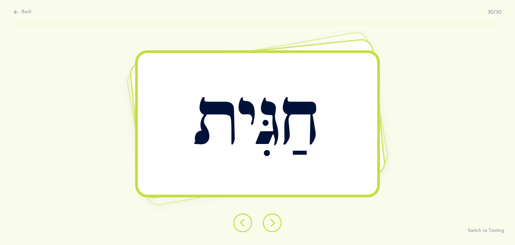
click at [275, 224] on icon at bounding box center [272, 222] width 8 height 8
